Goal: Transaction & Acquisition: Book appointment/travel/reservation

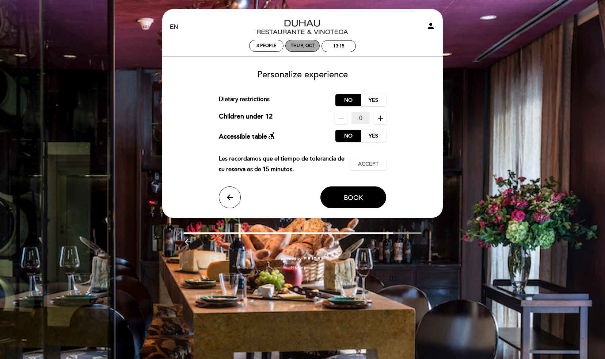
click at [298, 46] on div "Thu 9, Oct" at bounding box center [303, 45] width 24 height 5
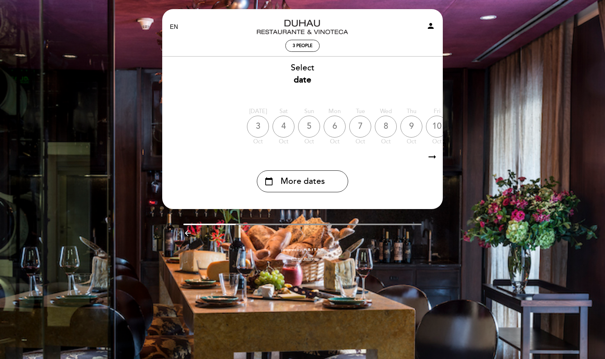
click at [431, 127] on div "10" at bounding box center [437, 127] width 22 height 22
click at [315, 125] on div "10" at bounding box center [317, 127] width 22 height 22
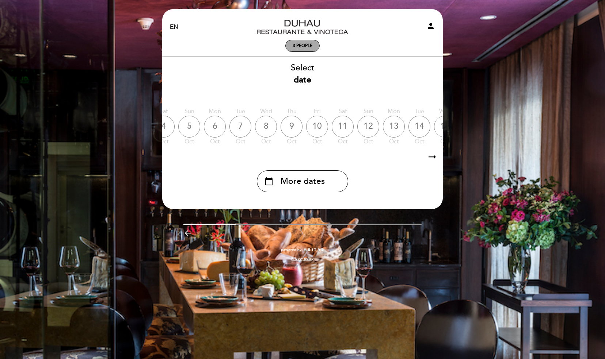
click at [299, 43] on span "3 people" at bounding box center [302, 45] width 20 height 5
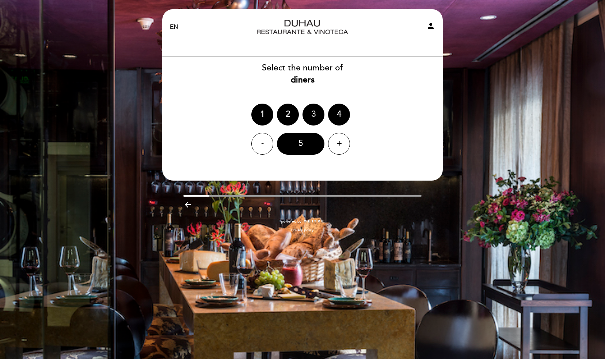
click at [312, 111] on div "3" at bounding box center [313, 115] width 22 height 22
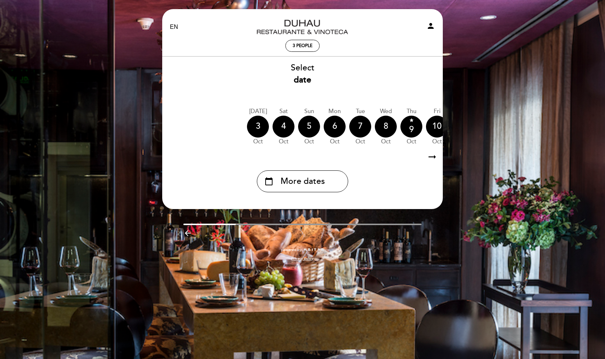
scroll to position [0, 81]
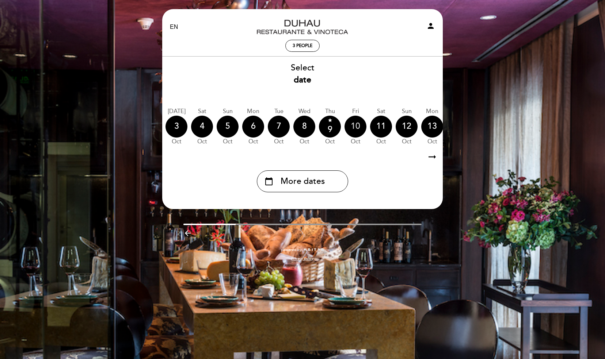
click at [351, 124] on div "10" at bounding box center [355, 127] width 22 height 22
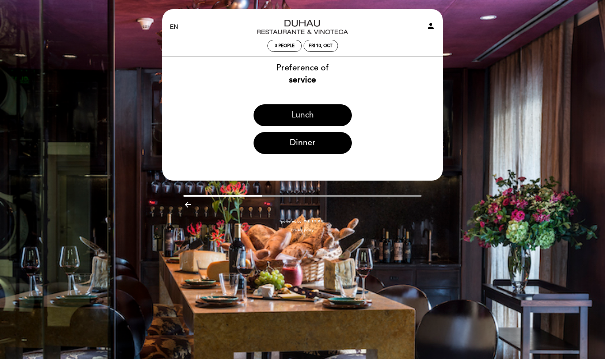
click at [301, 118] on button "Lunch" at bounding box center [302, 115] width 98 height 22
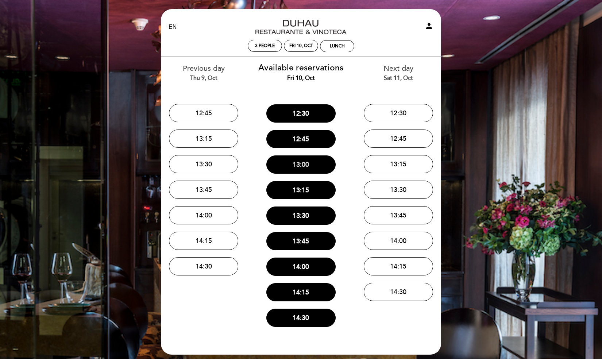
click at [302, 164] on button "13:00" at bounding box center [300, 165] width 69 height 18
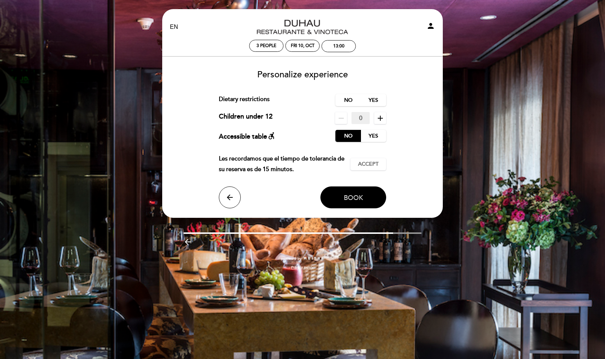
click at [351, 197] on span "Book" at bounding box center [353, 197] width 19 height 8
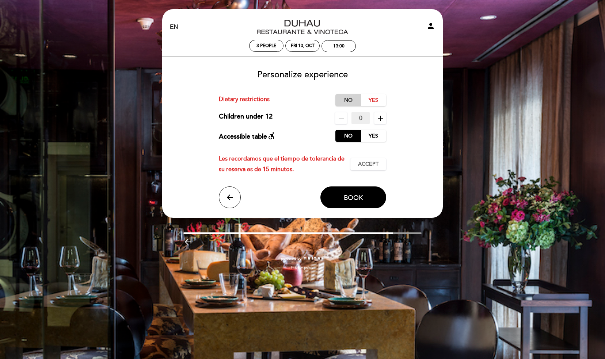
click at [348, 101] on label "No" at bounding box center [348, 100] width 26 height 12
click at [366, 164] on span "Accept" at bounding box center [368, 165] width 20 height 8
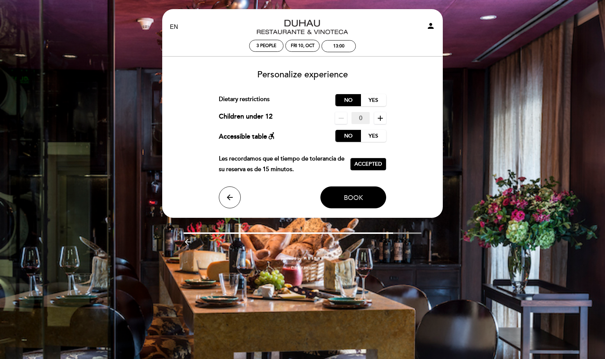
click at [352, 195] on span "Book" at bounding box center [353, 197] width 19 height 8
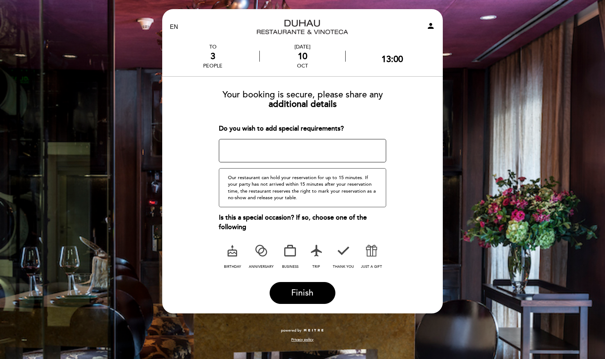
click at [246, 146] on textarea at bounding box center [303, 150] width 168 height 23
drag, startPoint x: 347, startPoint y: 145, endPoint x: 311, endPoint y: 146, distance: 35.8
click at [311, 146] on textarea at bounding box center [303, 150] width 168 height 23
click at [346, 147] on textarea at bounding box center [303, 150] width 168 height 23
click at [345, 144] on textarea at bounding box center [303, 150] width 168 height 23
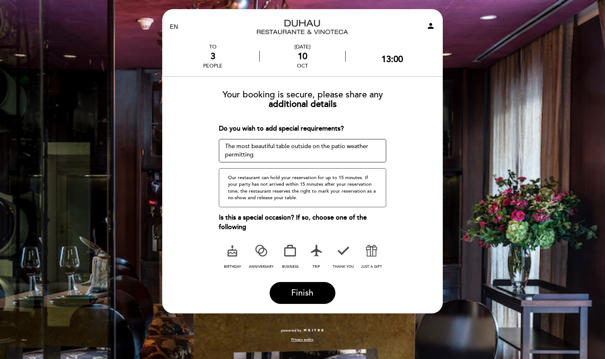
click at [345, 144] on textarea at bounding box center [303, 150] width 168 height 23
type textarea "The most beautiful table outside, weather permitting"
click at [254, 262] on label "anniversary" at bounding box center [261, 256] width 26 height 30
click at [231, 255] on icon at bounding box center [232, 250] width 19 height 19
click at [297, 291] on span "Finish" at bounding box center [302, 293] width 22 height 10
